Goal: Communication & Community: Answer question/provide support

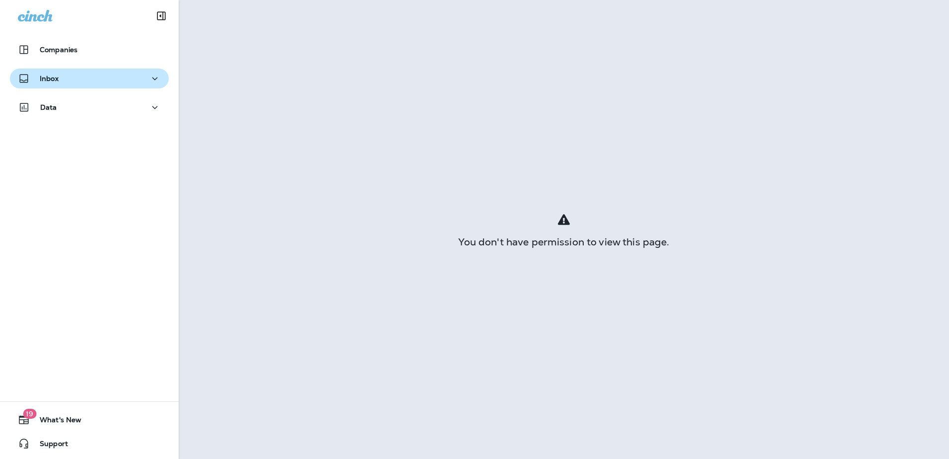
click at [50, 77] on p "Inbox" at bounding box center [49, 78] width 19 height 8
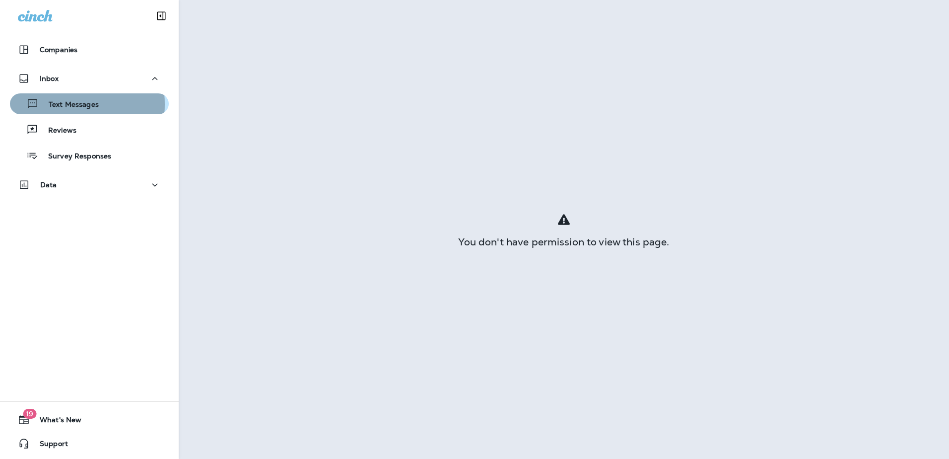
click at [50, 104] on p "Text Messages" at bounding box center [69, 104] width 60 height 9
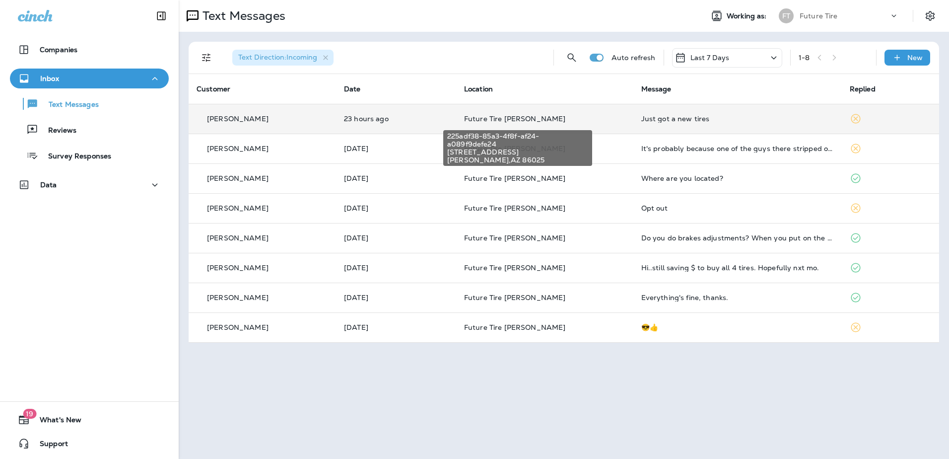
click at [540, 115] on span "Future Tire [PERSON_NAME]" at bounding box center [515, 118] width 102 height 9
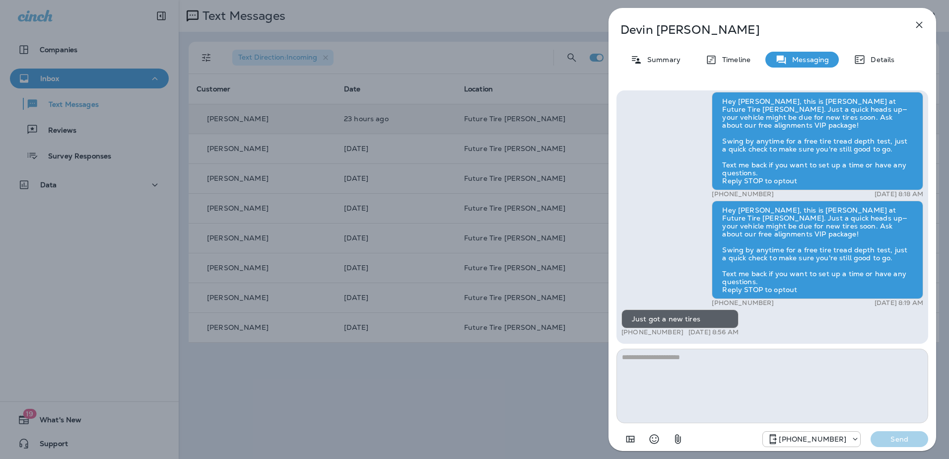
click at [917, 25] on icon "button" at bounding box center [920, 25] width 12 height 12
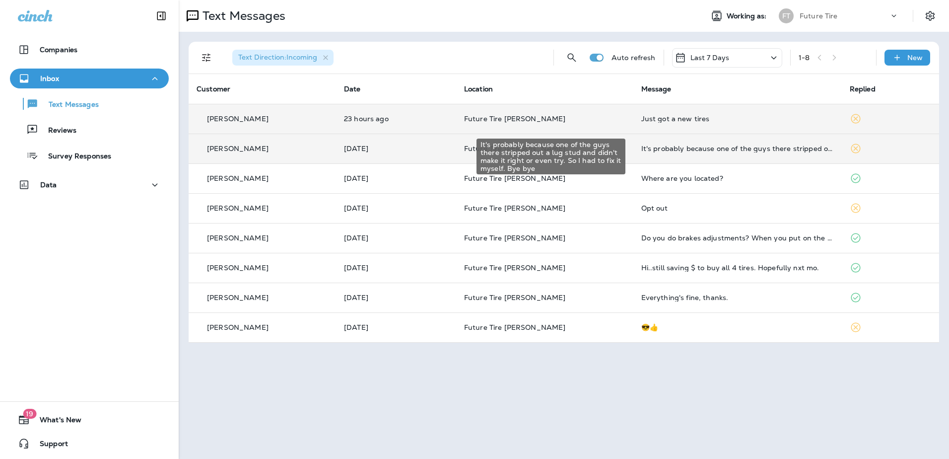
click at [656, 149] on div "It's probably because one of the guys there stripped out a lug stud and didn't …" at bounding box center [737, 148] width 193 height 8
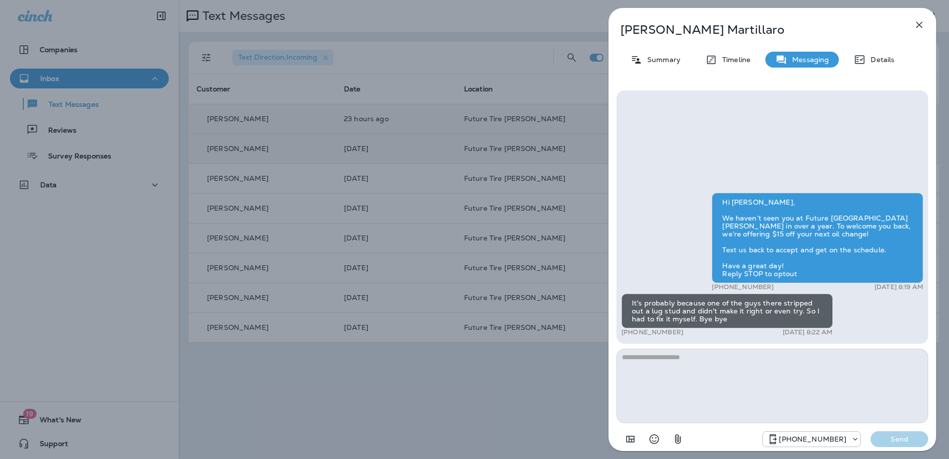
click at [913, 23] on button "button" at bounding box center [920, 25] width 20 height 20
